Goal: Contribute content

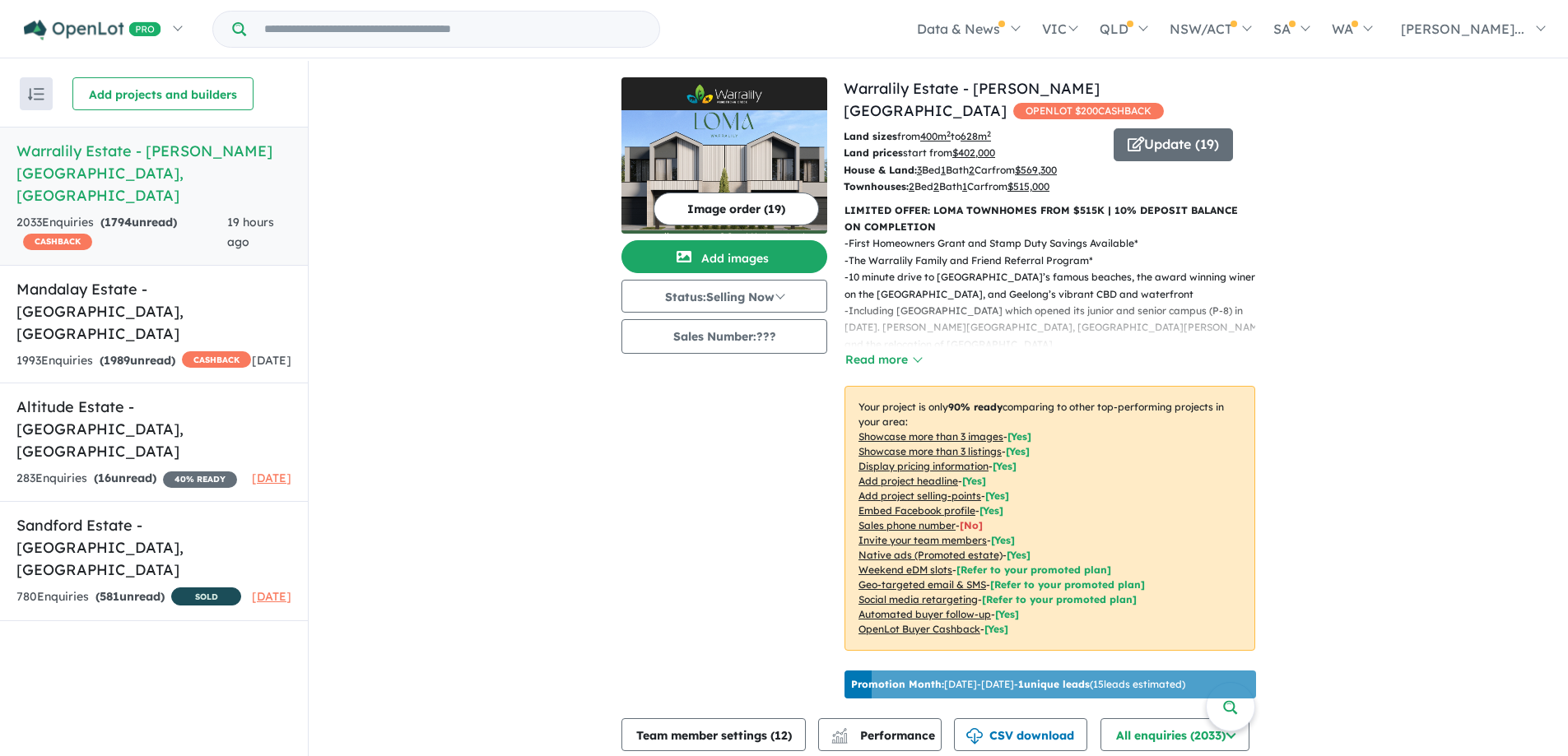
click at [730, 139] on img at bounding box center [725, 172] width 206 height 123
click at [727, 258] on button "Add images" at bounding box center [725, 256] width 206 height 33
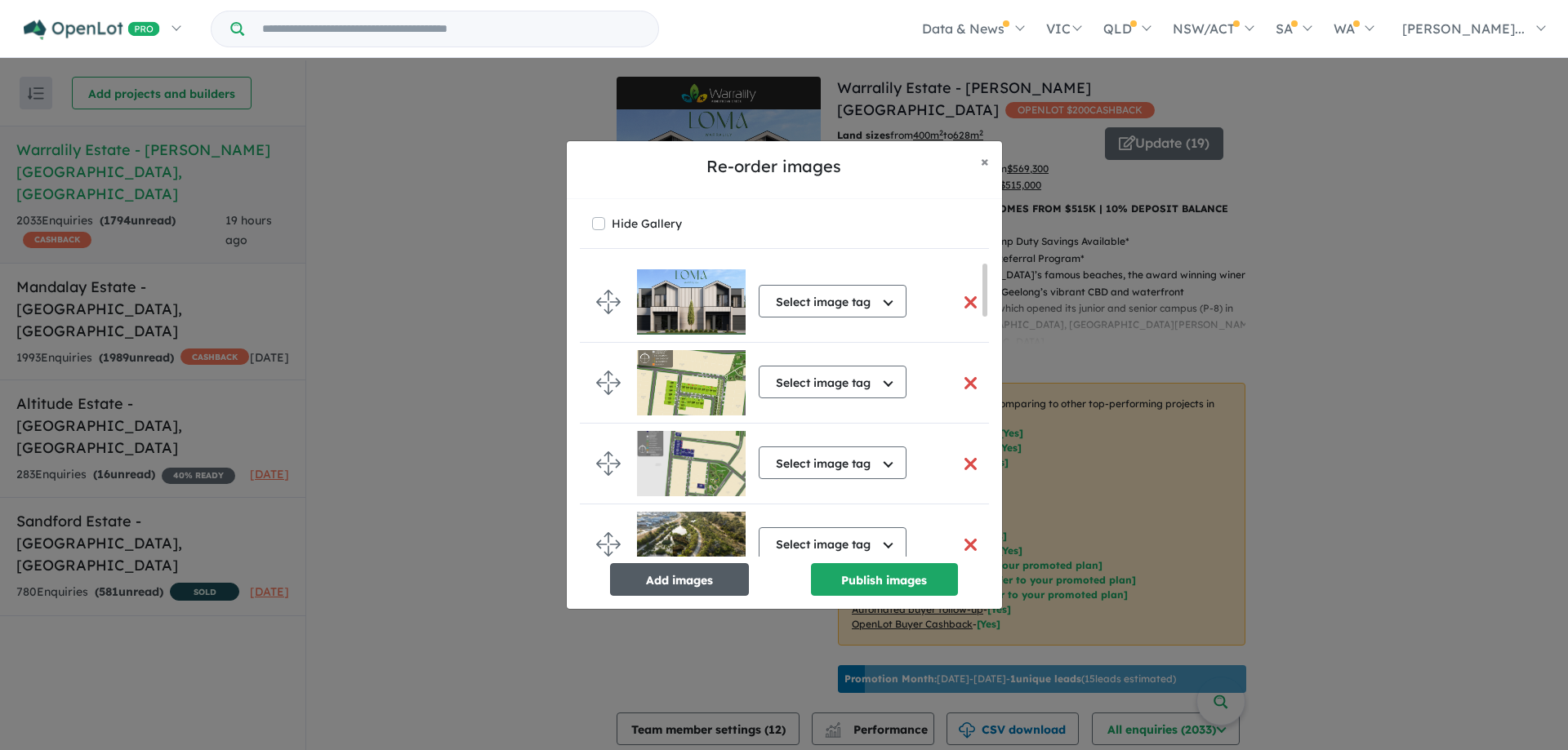
click at [665, 573] on button "Add images" at bounding box center [680, 579] width 139 height 33
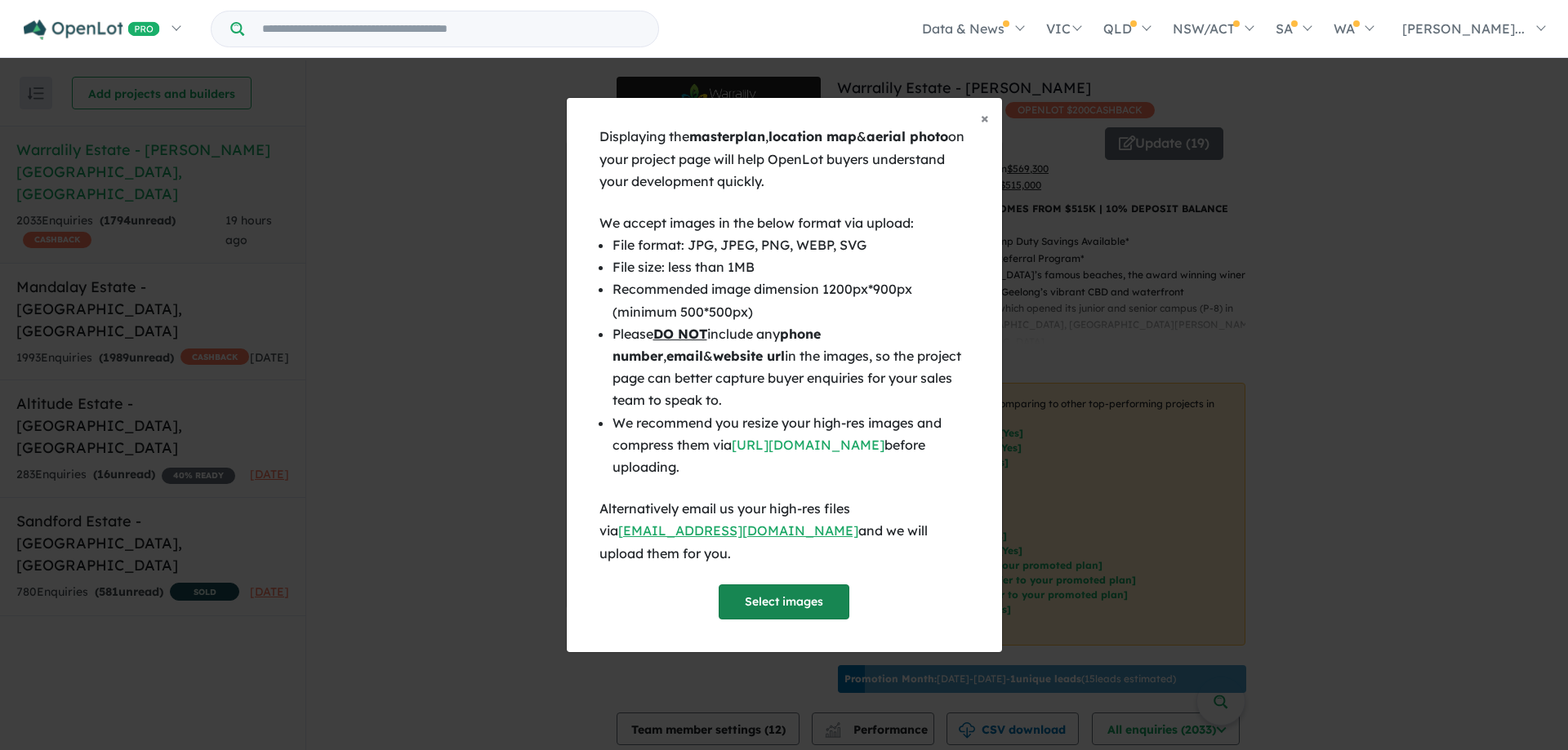
click at [775, 587] on button "Select images" at bounding box center [784, 603] width 131 height 35
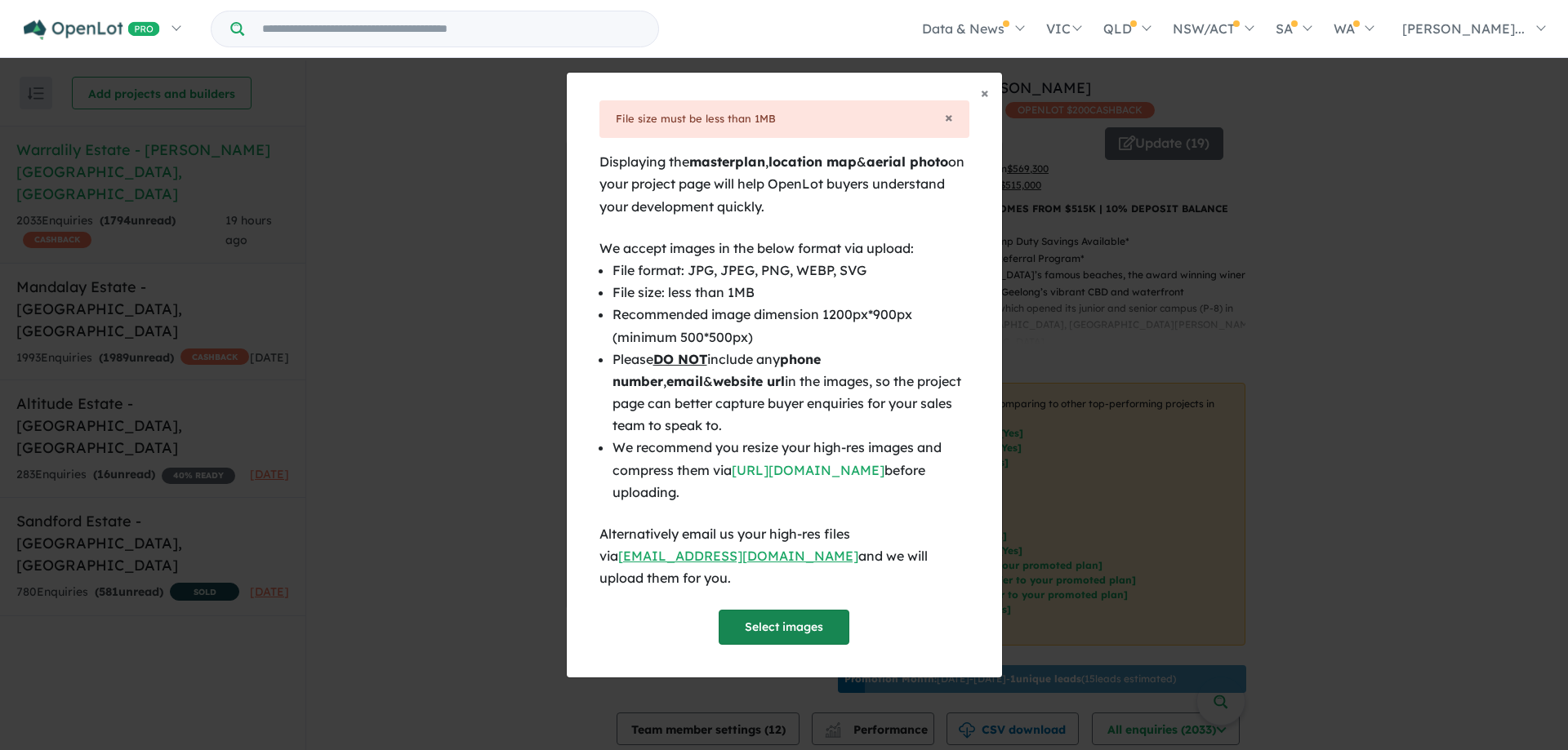
click at [775, 623] on button "Select images" at bounding box center [784, 628] width 131 height 35
drag, startPoint x: 1387, startPoint y: 444, endPoint x: 1387, endPoint y: 427, distance: 17.0
click at [1387, 444] on div "× Close × File size must be less than 1MB Displaying the masterplan , location …" at bounding box center [784, 375] width 1568 height 750
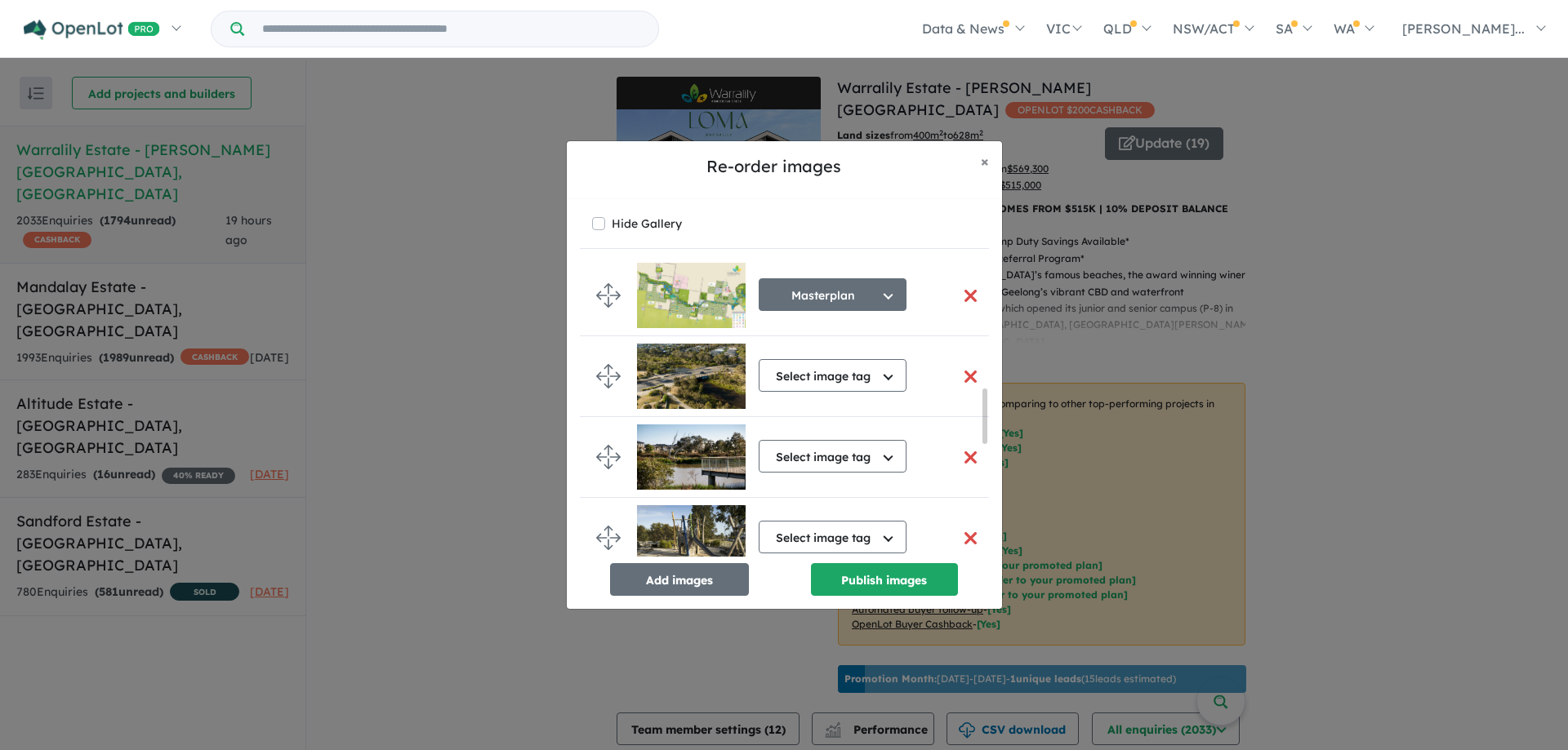
scroll to position [1254, 0]
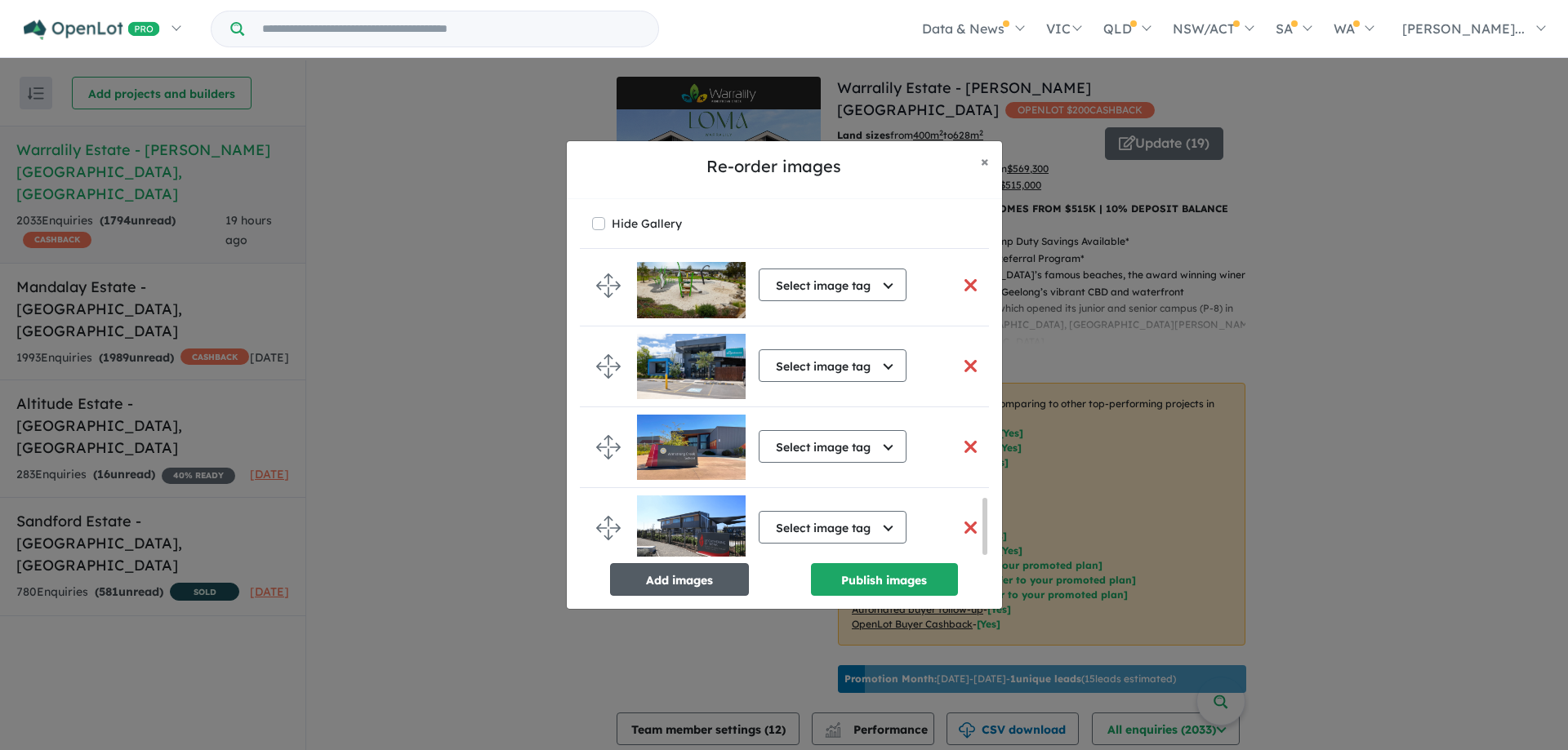
click at [709, 578] on button "Add images" at bounding box center [680, 579] width 139 height 33
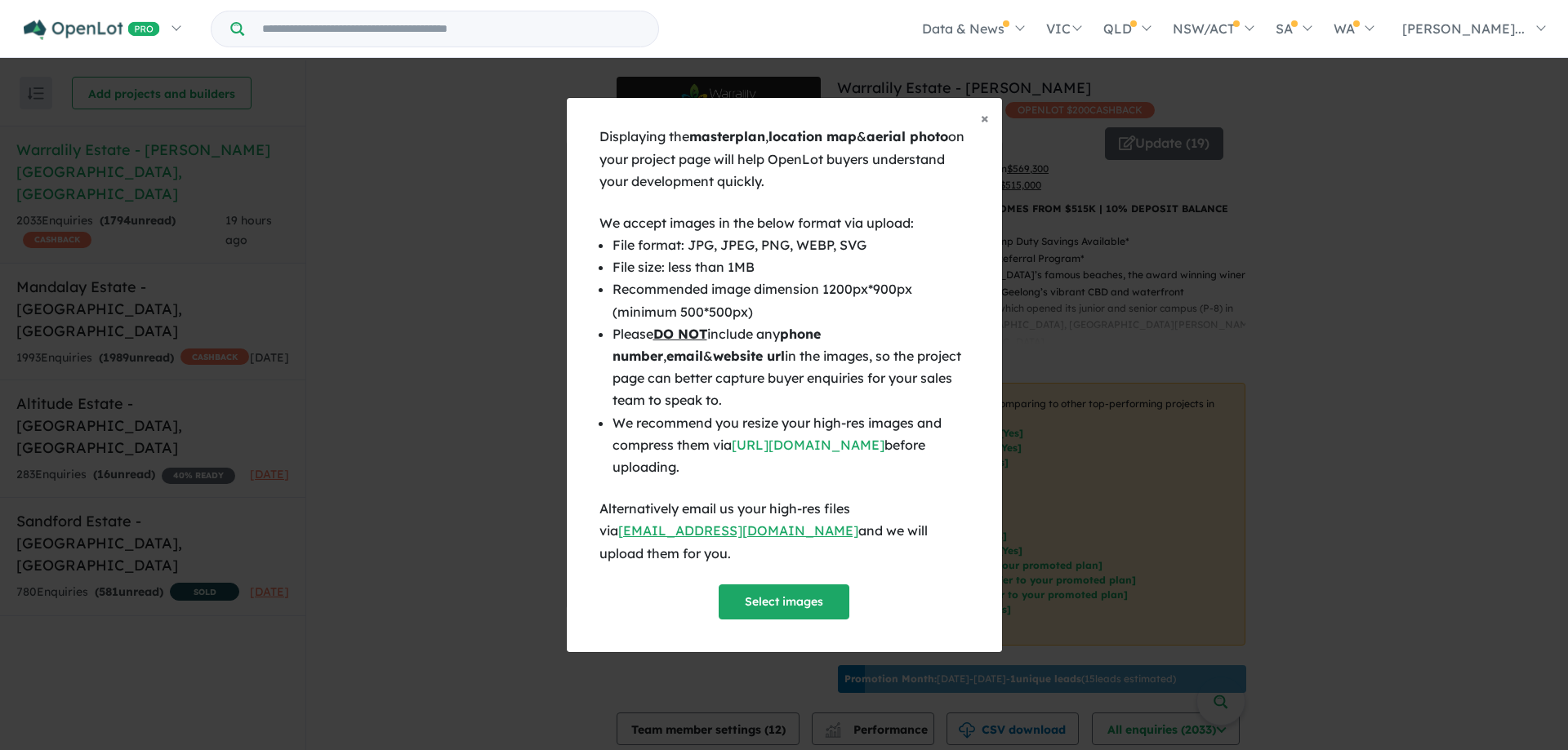
scroll to position [1251, 0]
click at [900, 467] on li "We recommend you resize your high-res images and compress them via [URL][DOMAIN…" at bounding box center [791, 446] width 357 height 67
click at [840, 585] on button "Select images" at bounding box center [784, 603] width 131 height 35
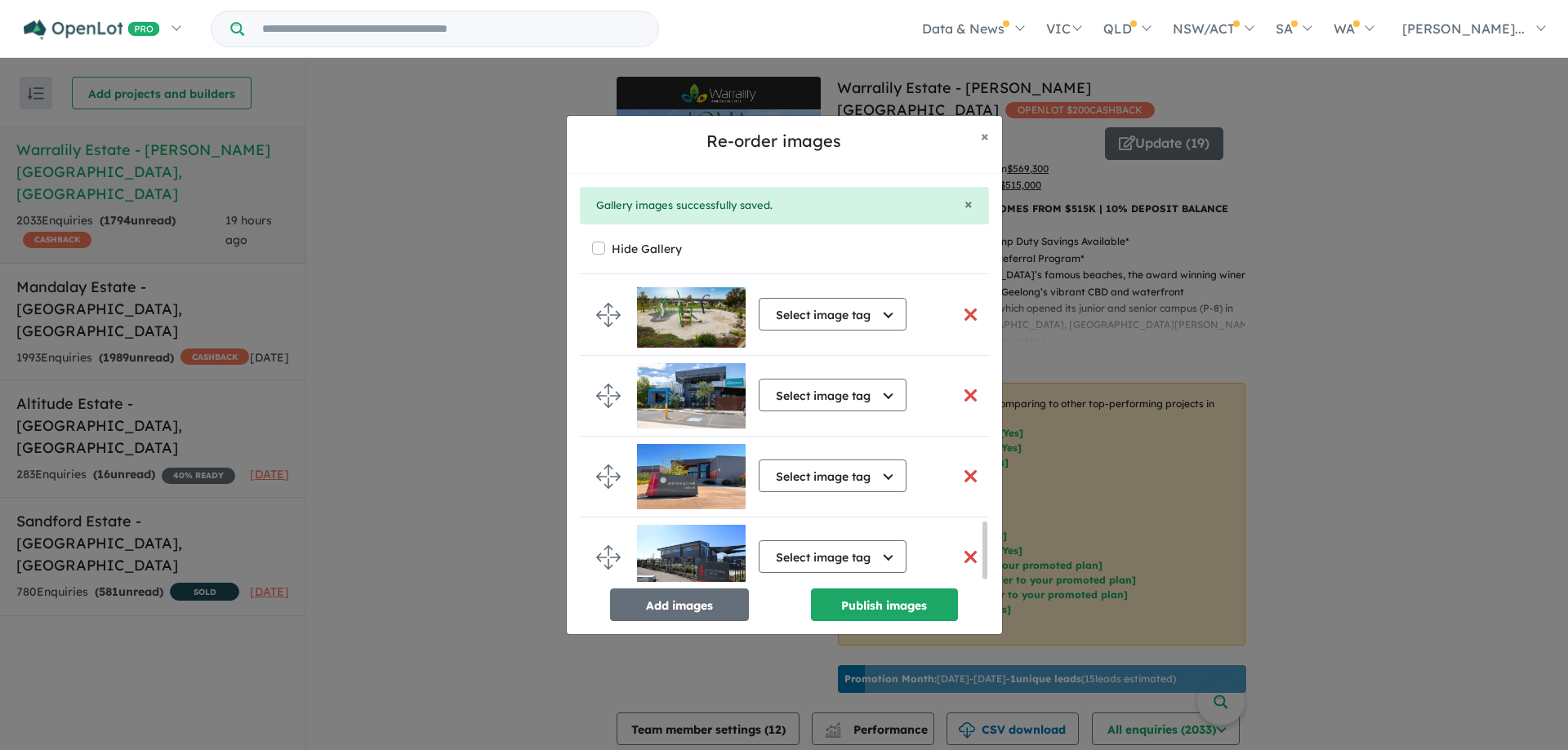
scroll to position [1234, 0]
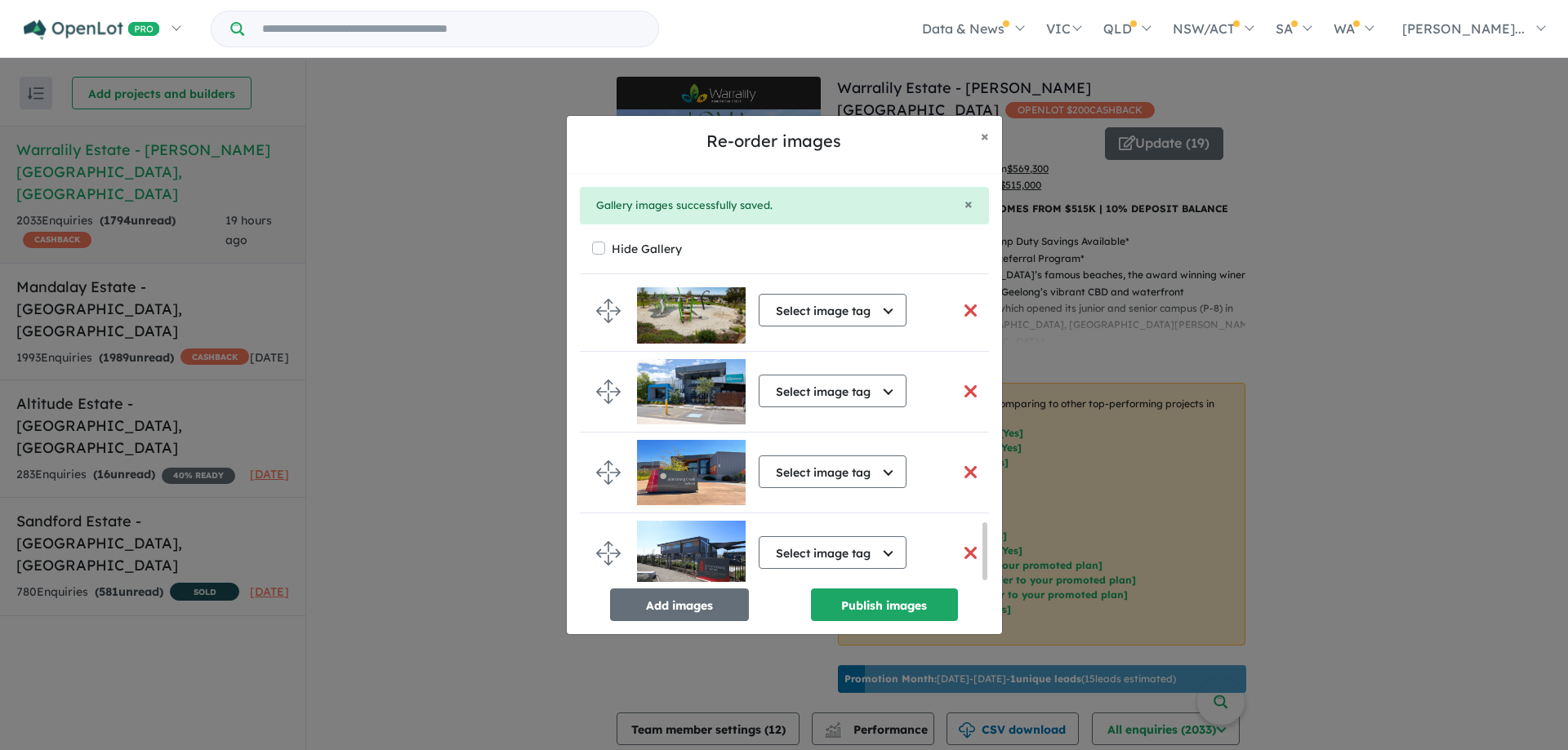
drag, startPoint x: 985, startPoint y: 568, endPoint x: 988, endPoint y: 616, distance: 48.1
click at [988, 616] on div "Select image tag Select image tag Aerial Location Map Masterplan Lifestyle Amen…" at bounding box center [784, 454] width 409 height 334
click at [670, 609] on button "Add images" at bounding box center [680, 604] width 139 height 33
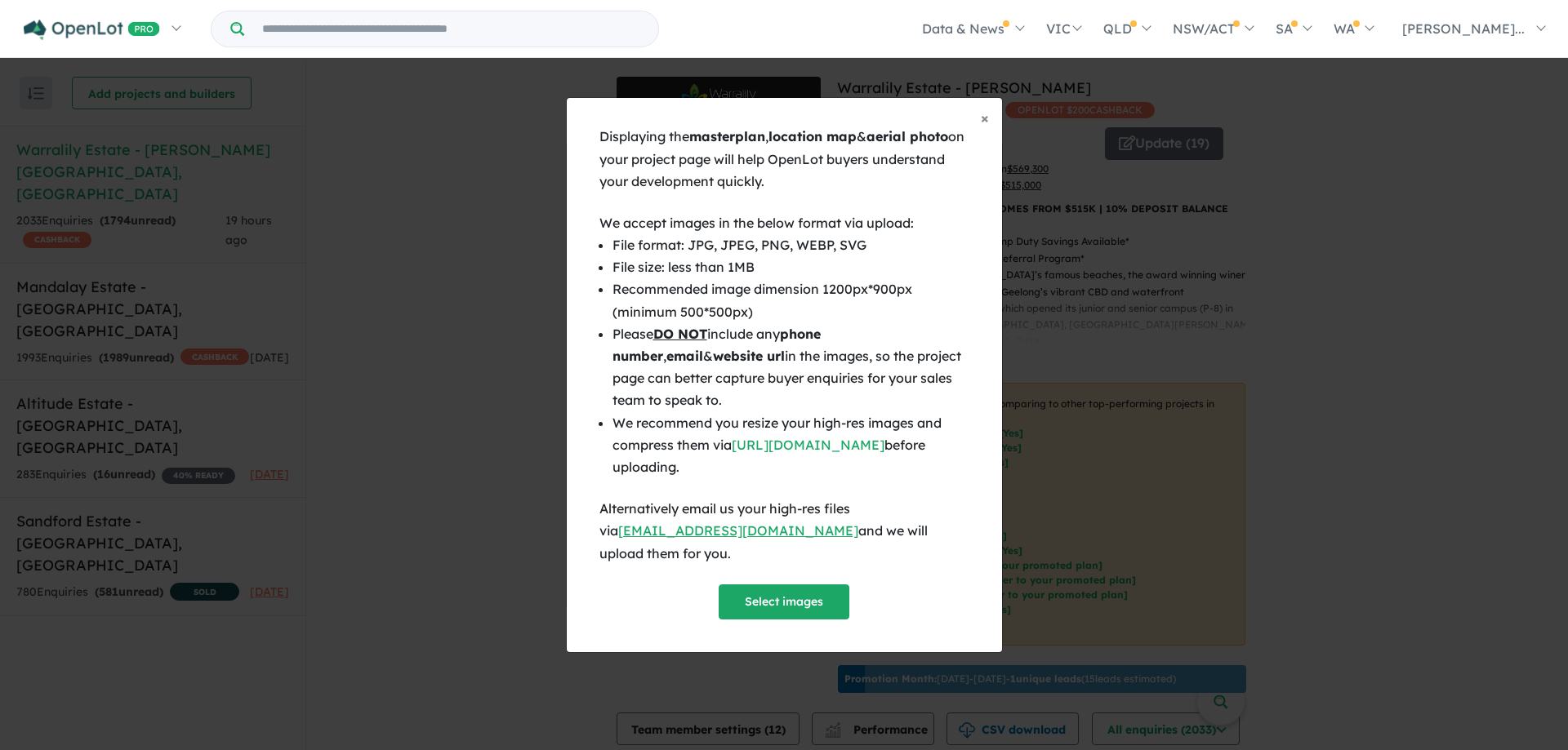
scroll to position [1231, 0]
click at [798, 595] on button "Select images" at bounding box center [784, 603] width 131 height 35
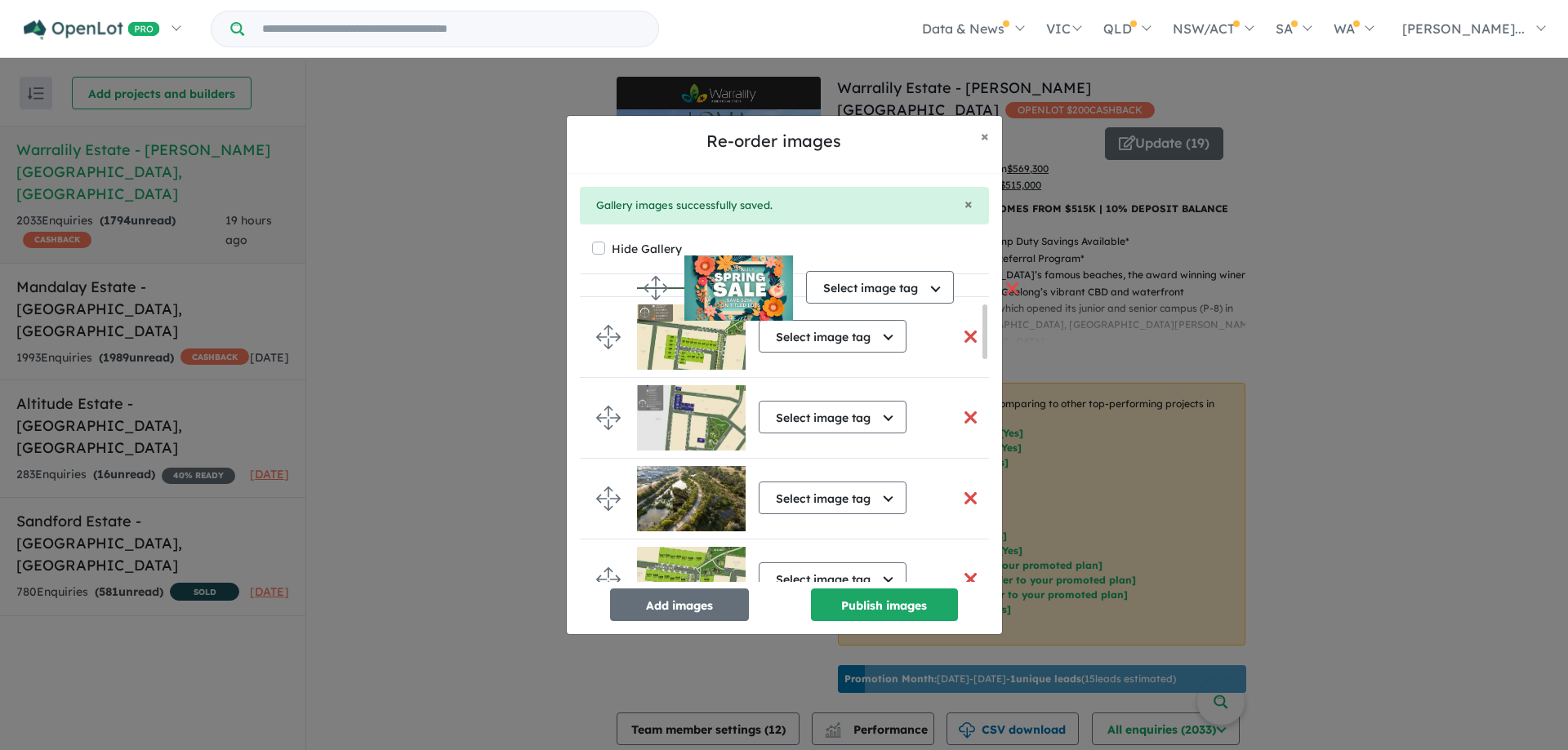
scroll to position [0, 0]
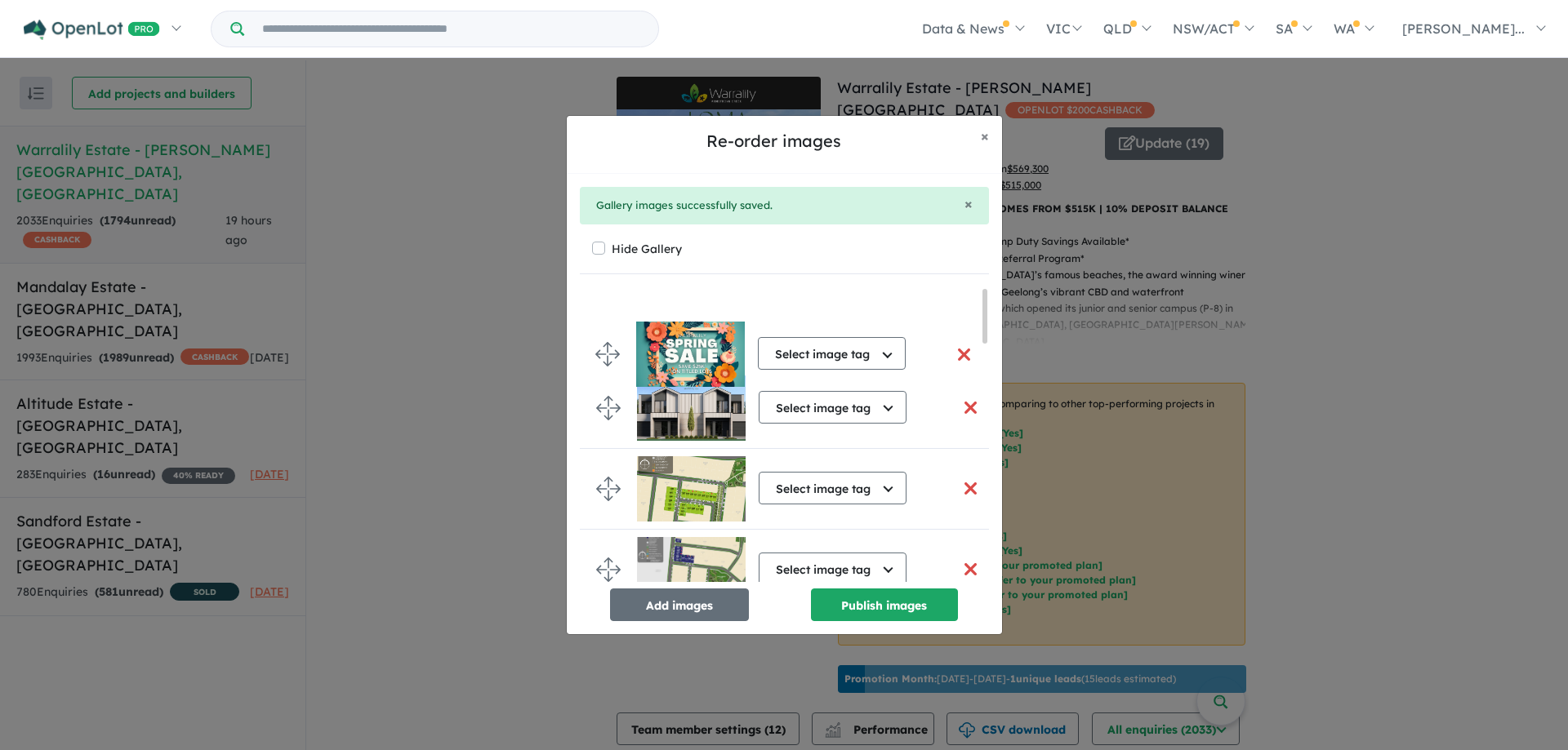
drag, startPoint x: 607, startPoint y: 549, endPoint x: 606, endPoint y: 355, distance: 194.0
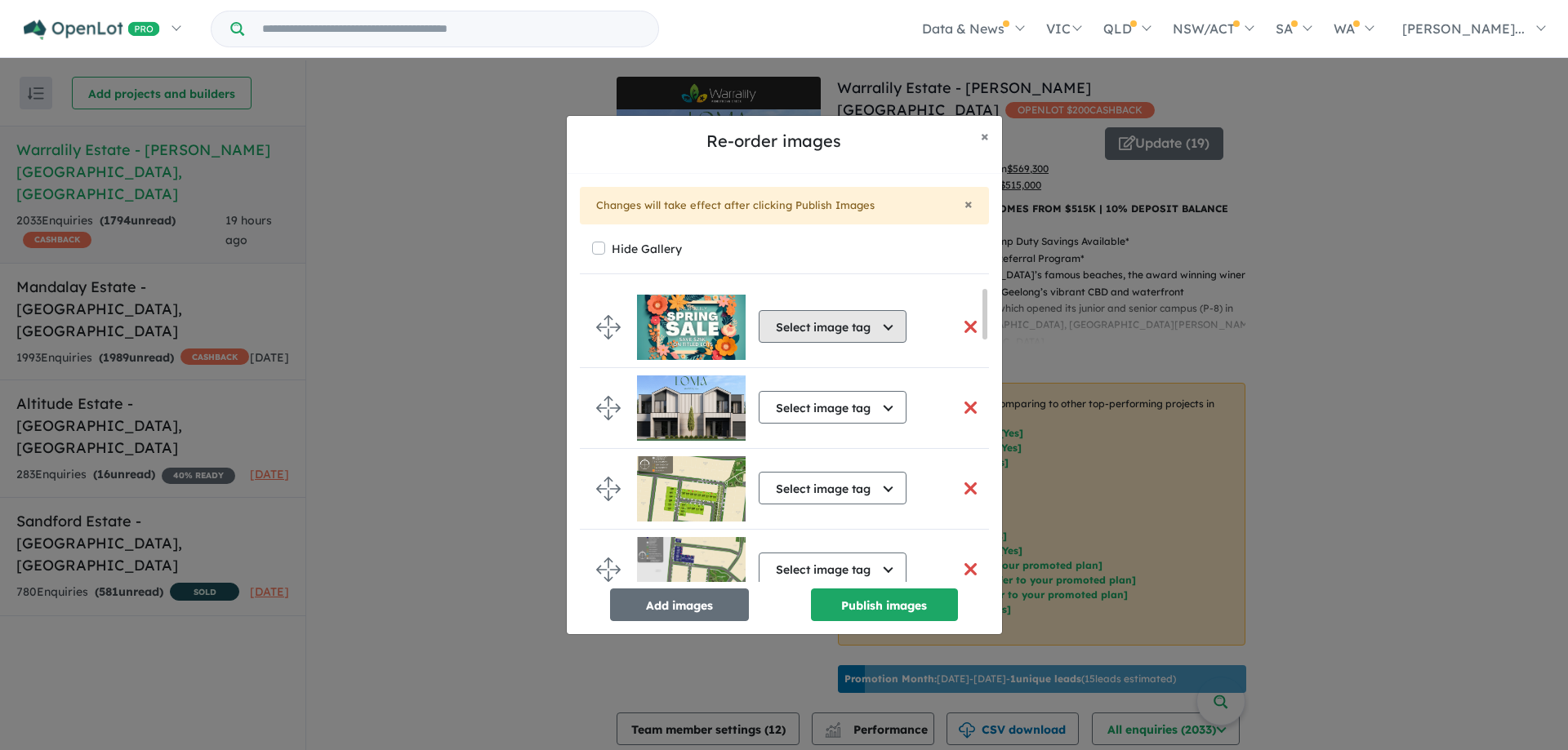
click at [833, 331] on button "Select image tag" at bounding box center [832, 326] width 147 height 33
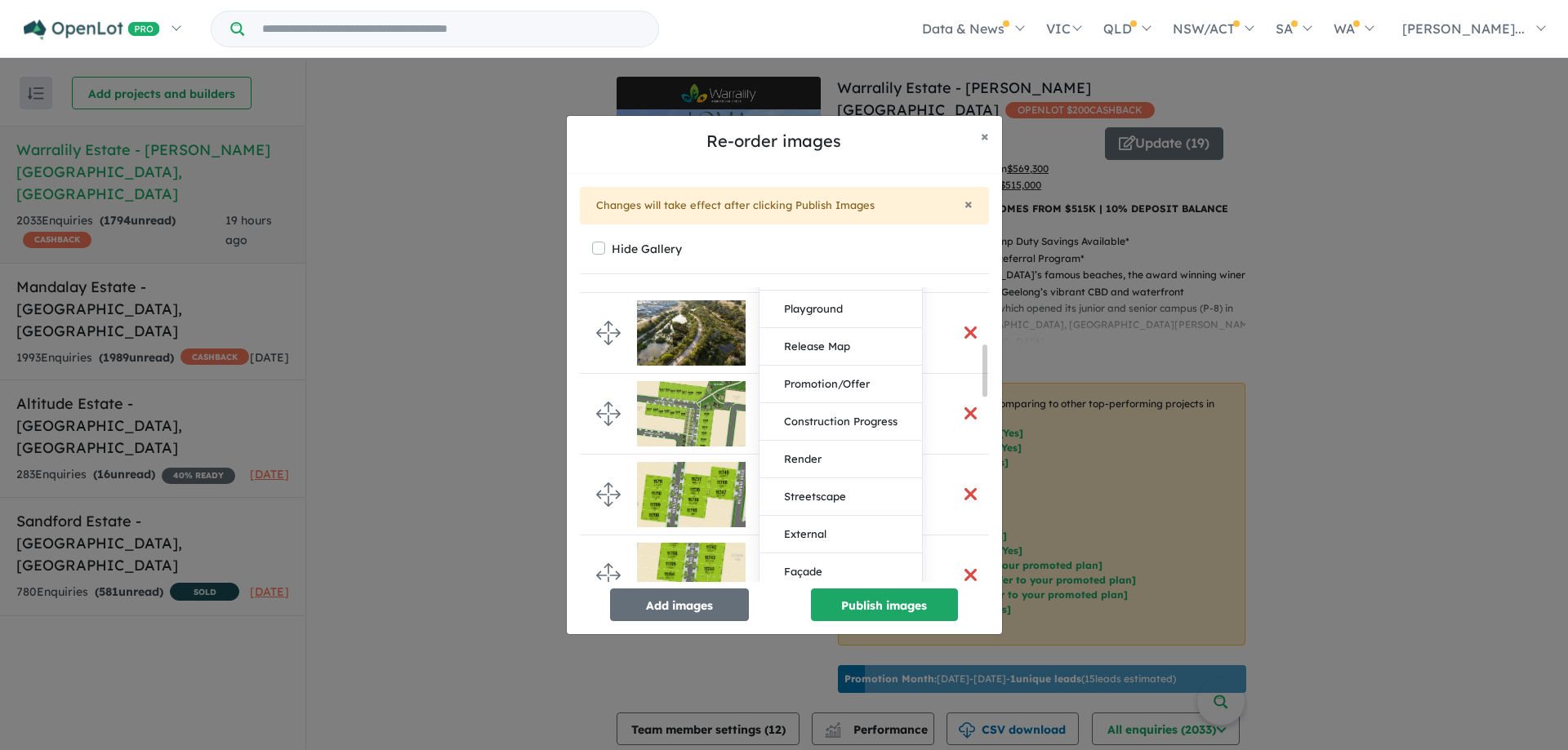
scroll to position [327, 0]
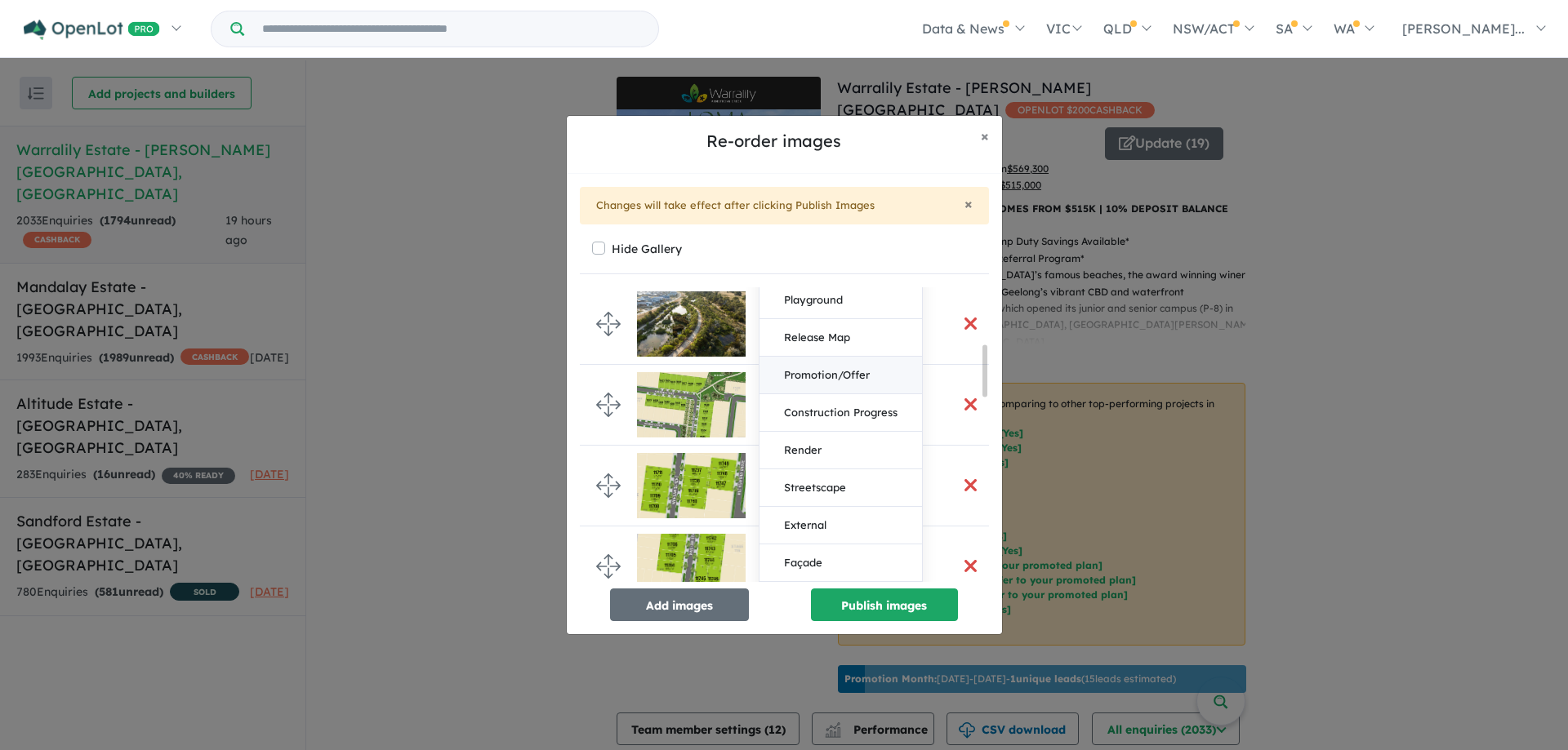
click at [858, 377] on button "Promotion/Offer" at bounding box center [841, 375] width 163 height 38
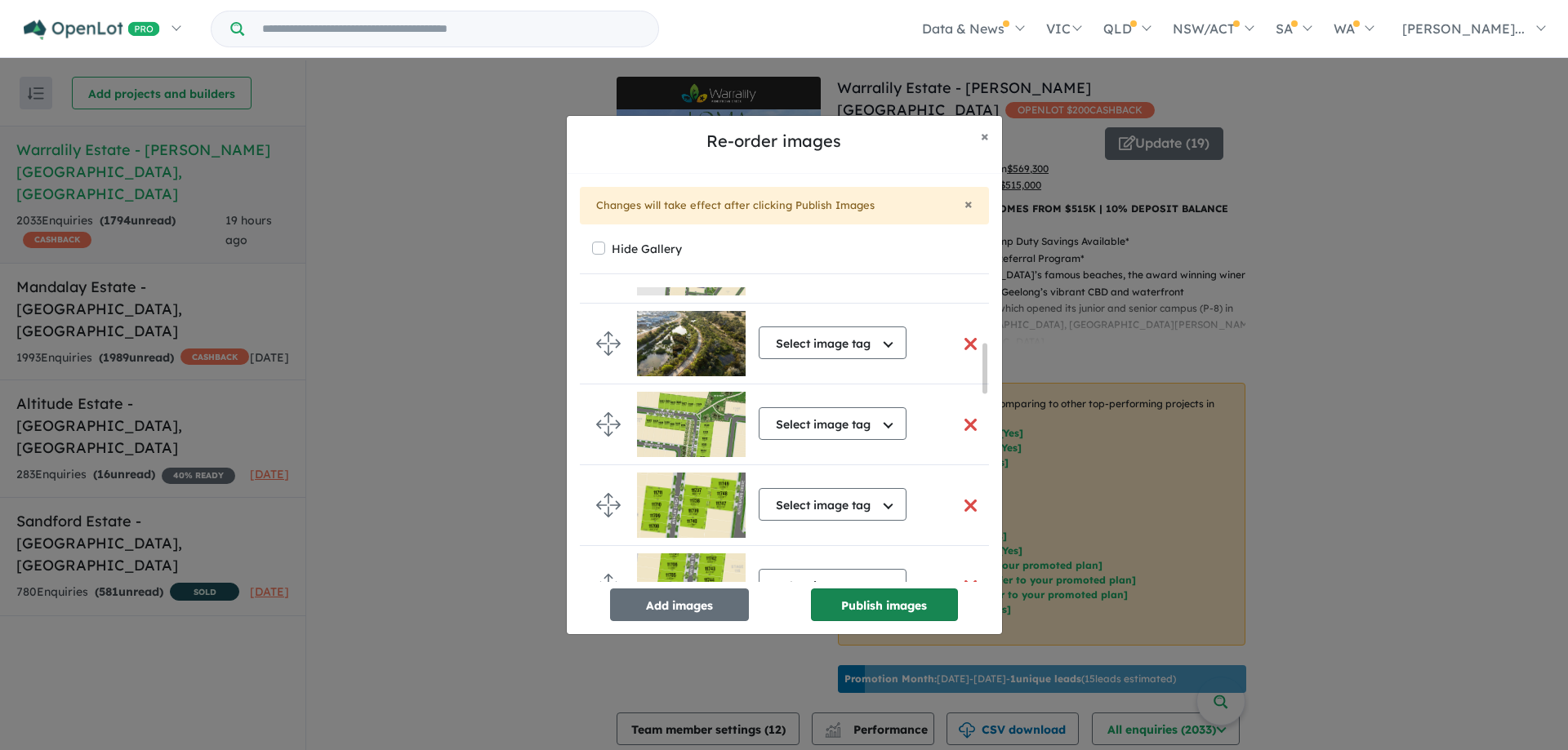
click at [855, 617] on button "Publish images" at bounding box center [883, 604] width 147 height 33
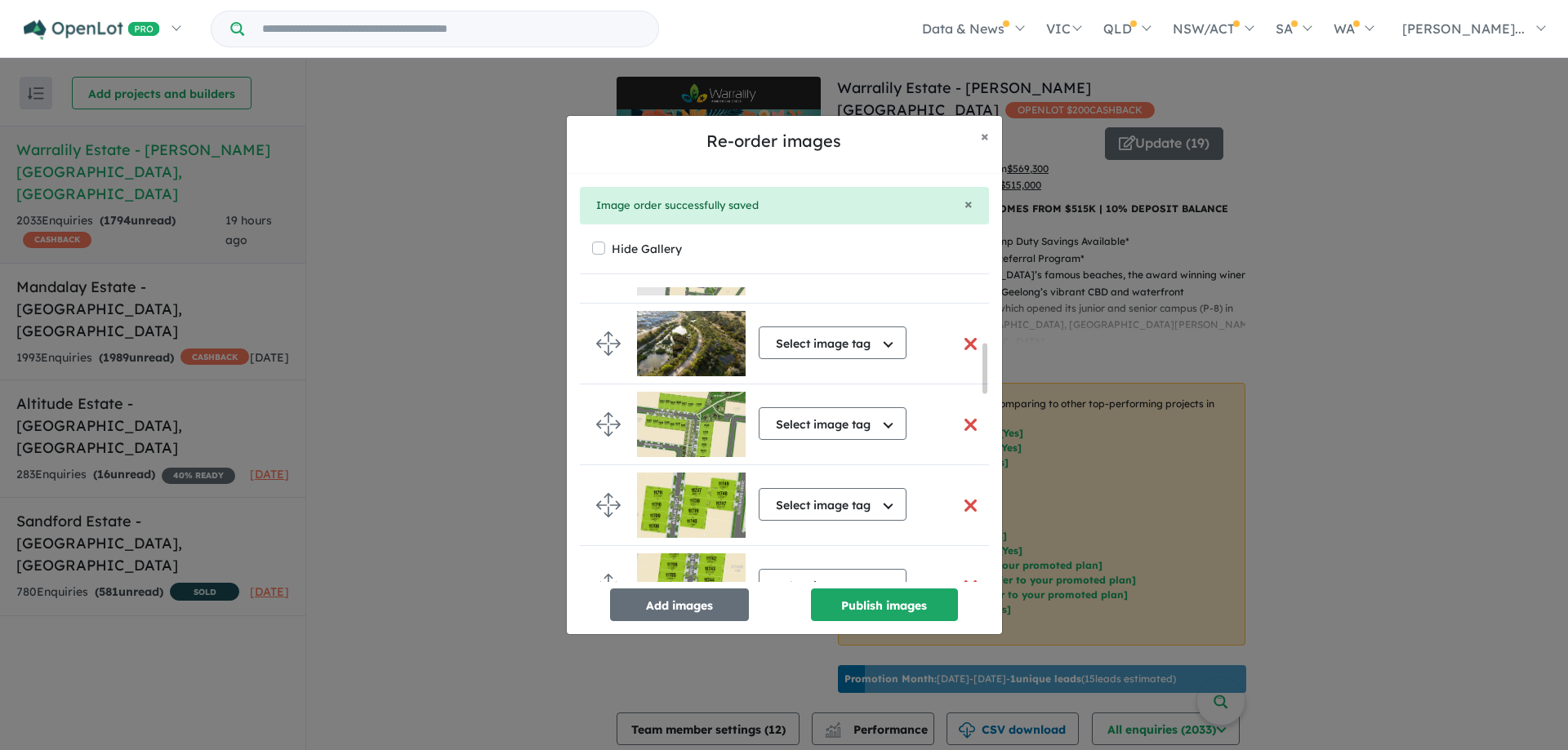
click at [1410, 654] on div "Re-order images × Close × Image order successfully saved Hide Gallery Promotion…" at bounding box center [784, 375] width 1568 height 750
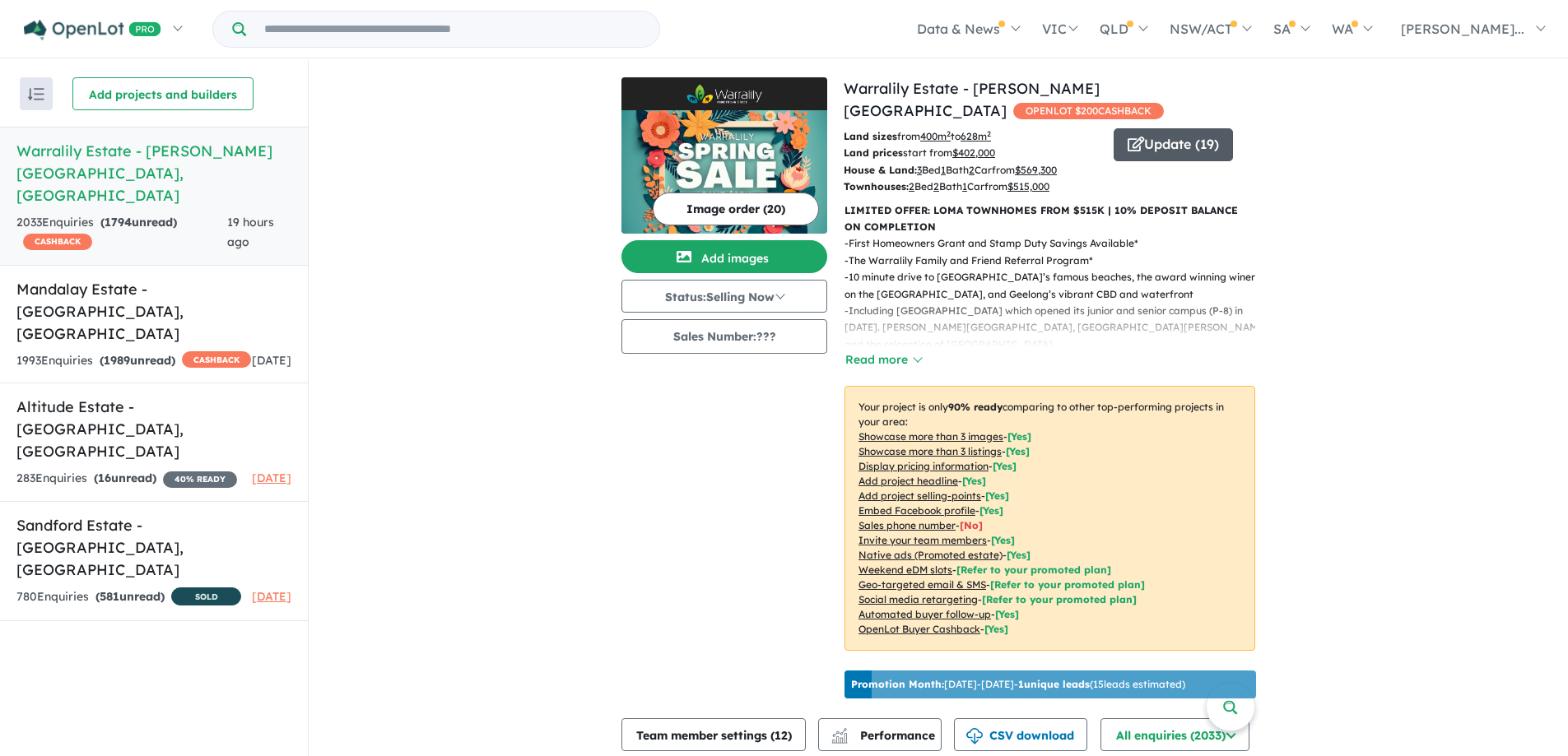
click at [1187, 133] on button "Update ( 19 )" at bounding box center [1173, 144] width 119 height 33
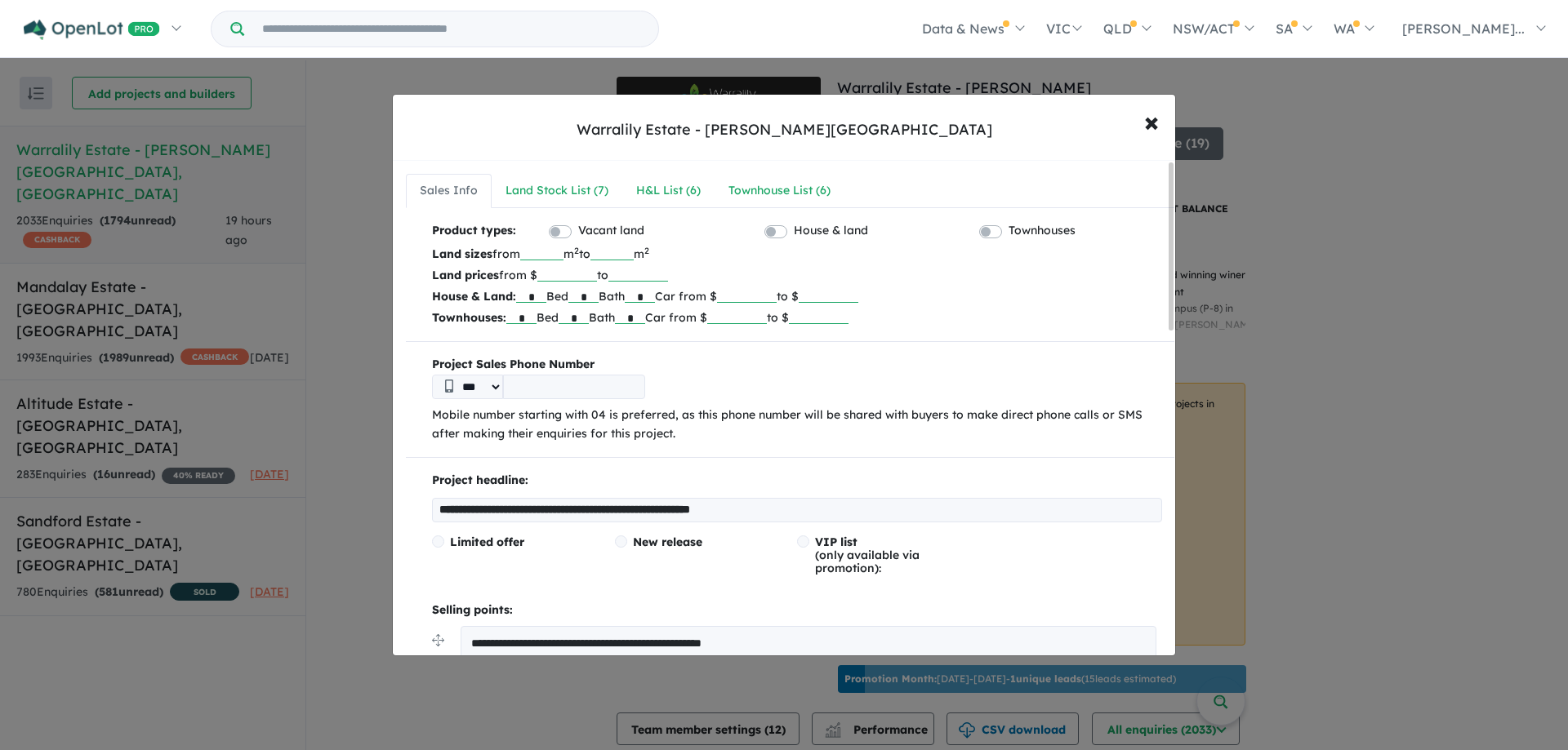
drag, startPoint x: 905, startPoint y: 506, endPoint x: 265, endPoint y: 496, distance: 640.1
click at [265, 496] on div "**********" at bounding box center [784, 375] width 1568 height 750
type input "**********"
click at [1065, 474] on p "Project headline:" at bounding box center [796, 480] width 730 height 19
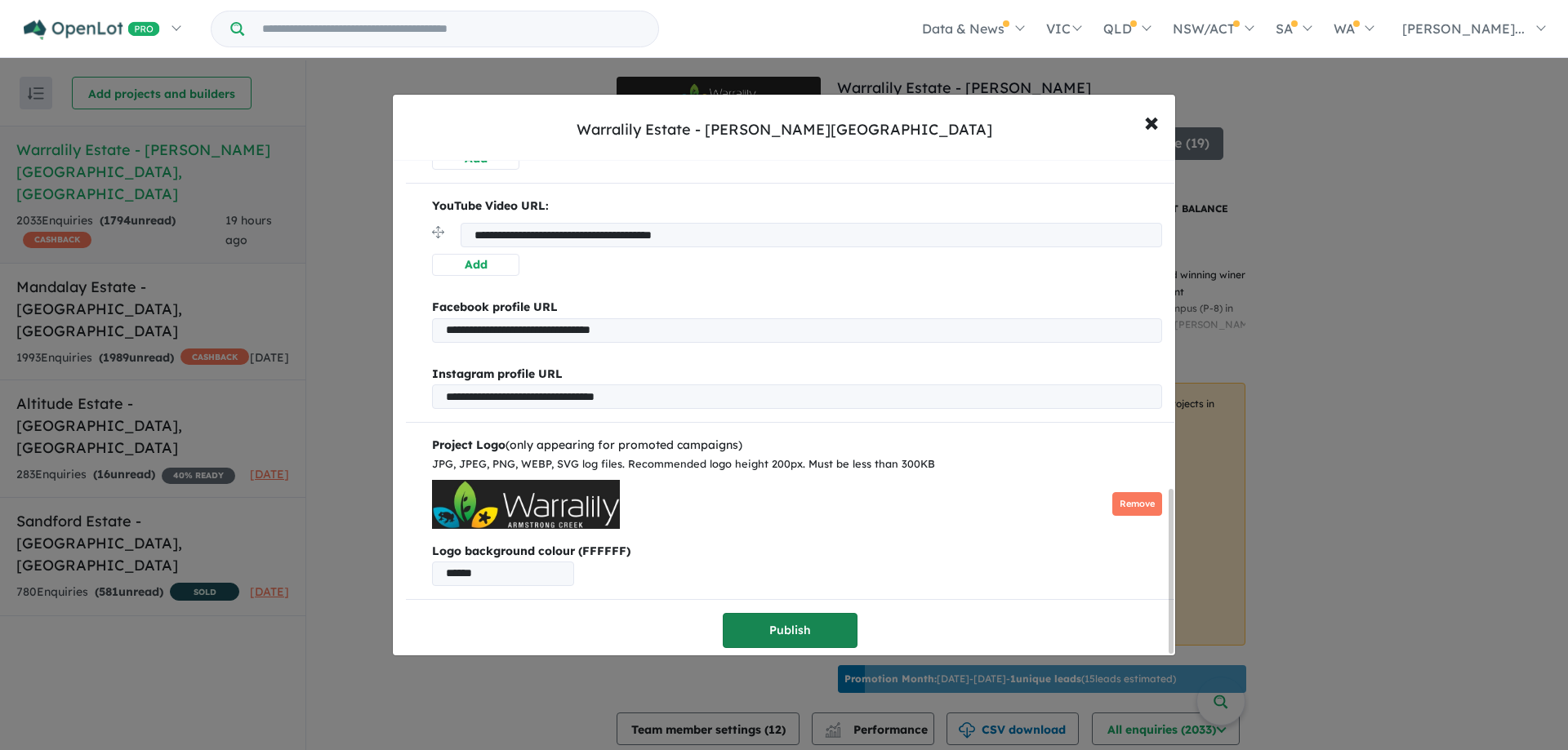
click at [809, 613] on button "Publish" at bounding box center [789, 631] width 135 height 35
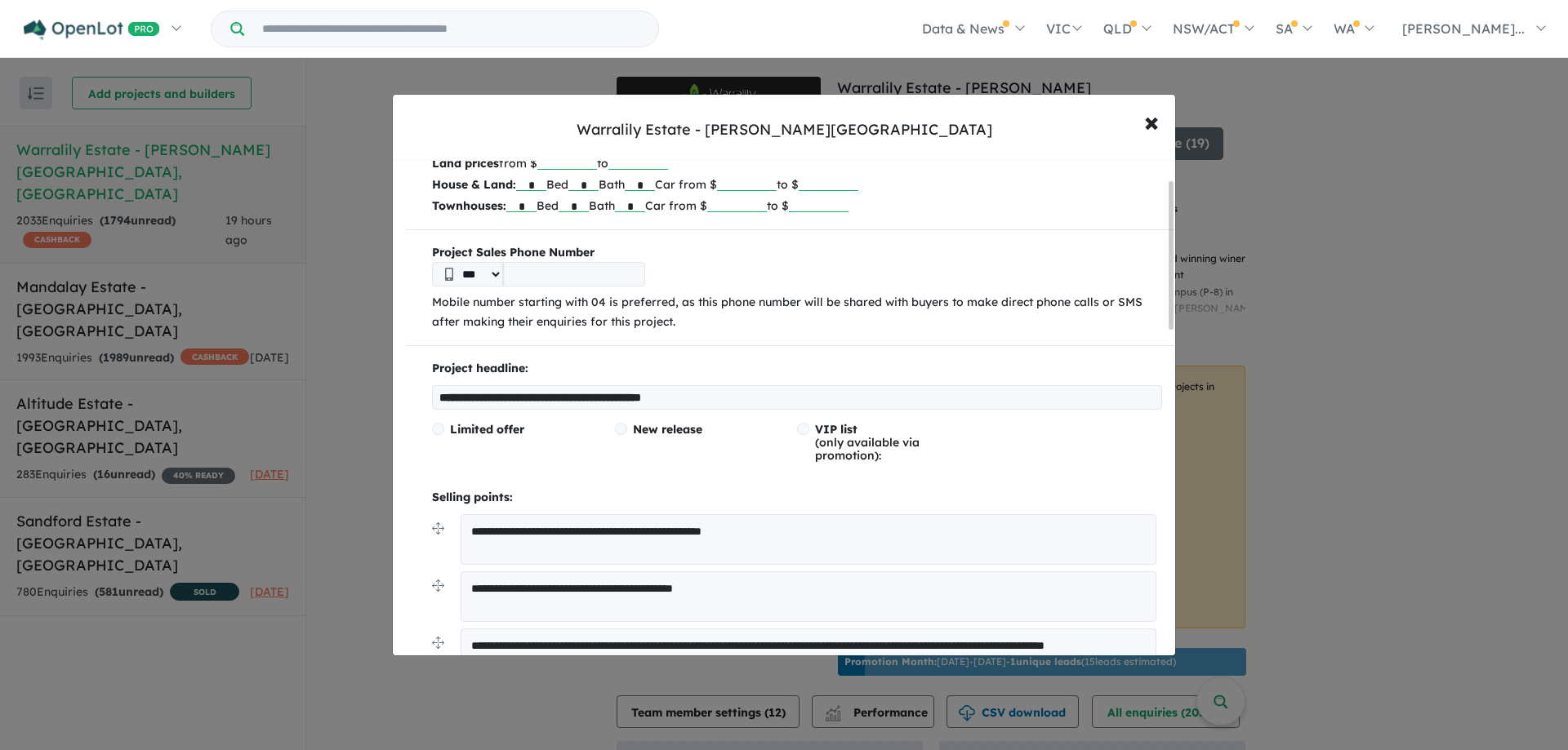
scroll to position [163, 0]
click at [1452, 601] on div "**********" at bounding box center [784, 375] width 1568 height 750
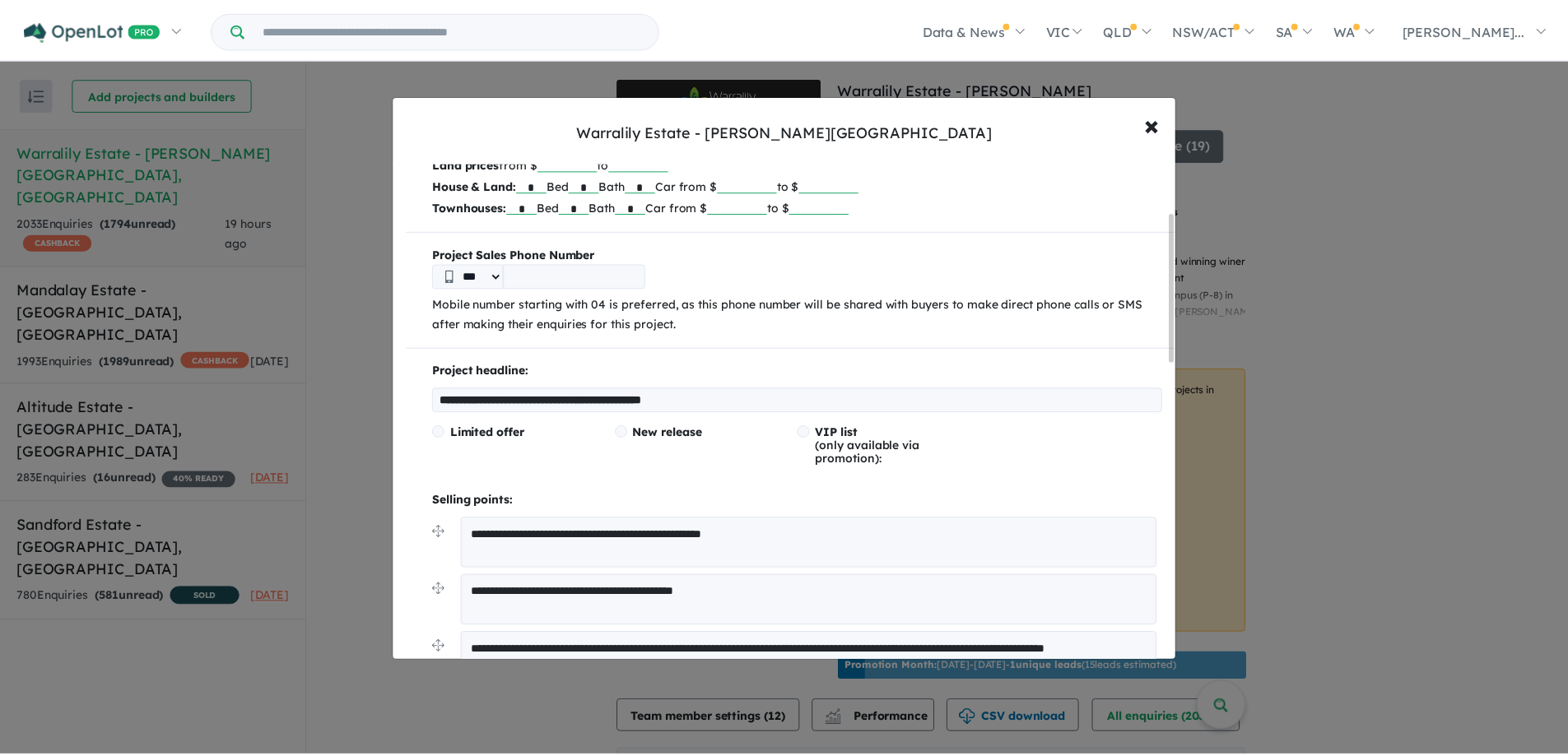
scroll to position [0, 0]
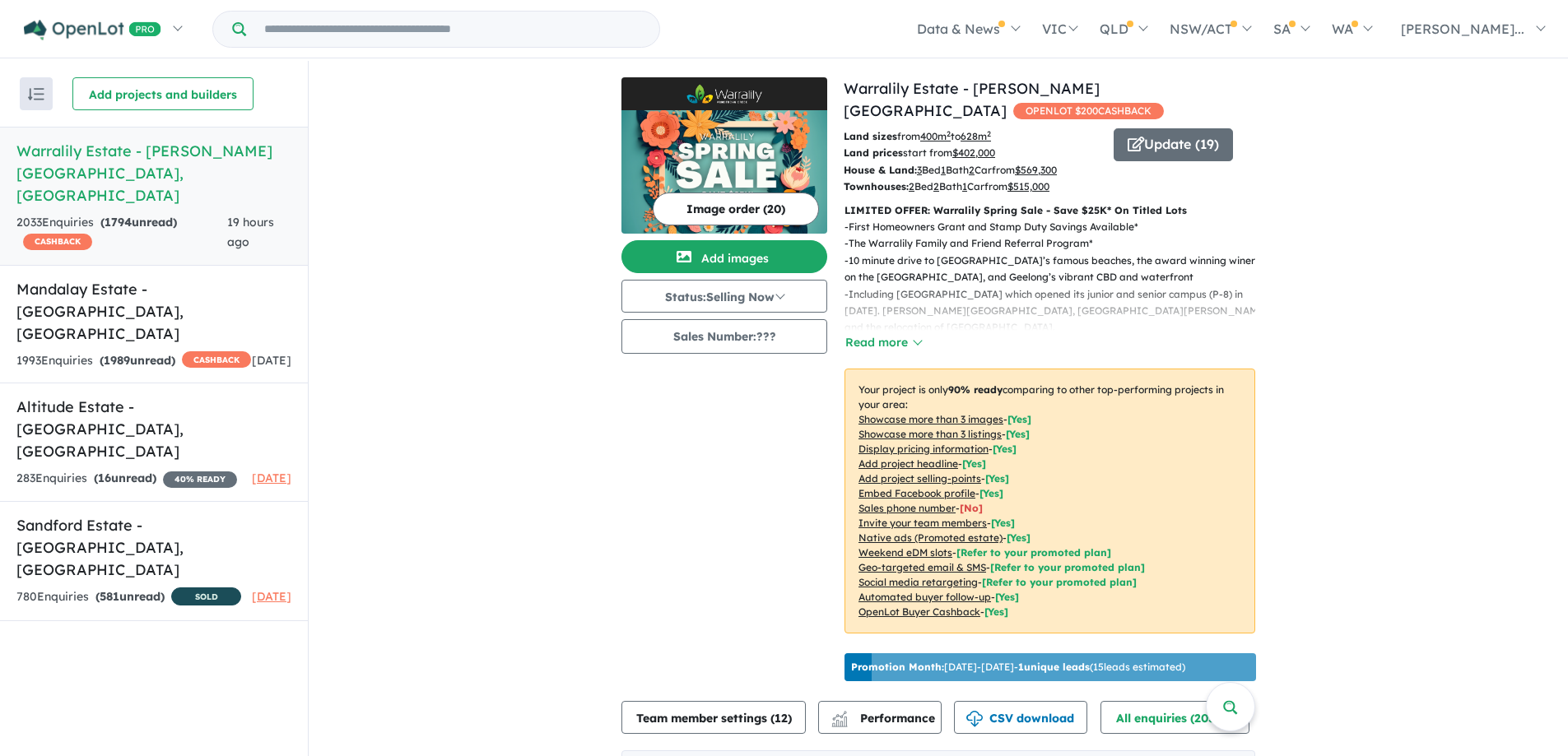
click at [786, 98] on img at bounding box center [724, 93] width 193 height 19
